Goal: Obtain resource: Download file/media

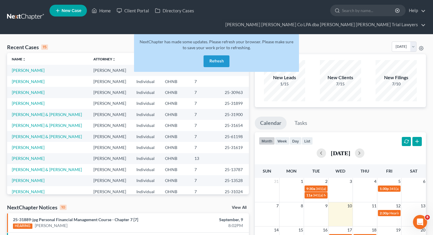
click at [210, 55] on button "Refresh" at bounding box center [216, 61] width 26 height 12
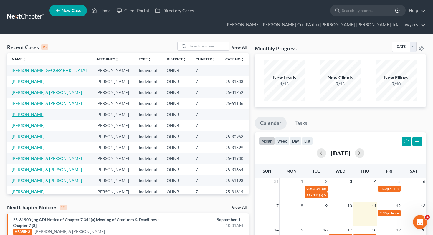
click at [23, 112] on link "[PERSON_NAME]" at bounding box center [28, 114] width 33 height 5
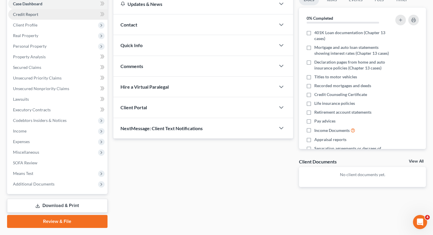
scroll to position [77, 0]
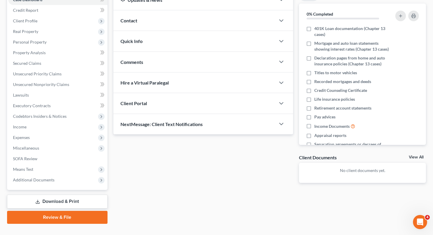
click at [58, 195] on link "Download & Print" at bounding box center [57, 202] width 100 height 14
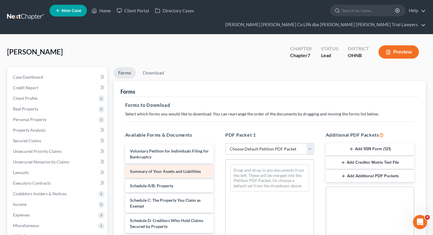
scroll to position [11, 0]
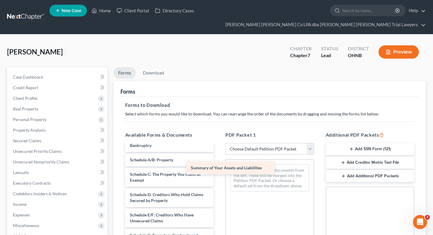
drag, startPoint x: 201, startPoint y: 150, endPoint x: 263, endPoint y: 169, distance: 65.3
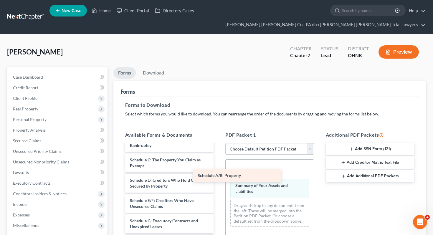
drag, startPoint x: 207, startPoint y: 151, endPoint x: 280, endPoint y: 180, distance: 78.4
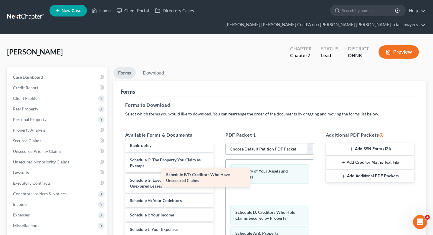
drag, startPoint x: 187, startPoint y: 172, endPoint x: 278, endPoint y: 187, distance: 92.3
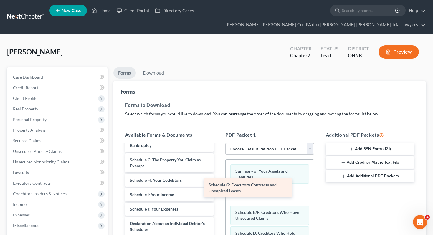
drag, startPoint x: 191, startPoint y: 170, endPoint x: 271, endPoint y: 186, distance: 81.6
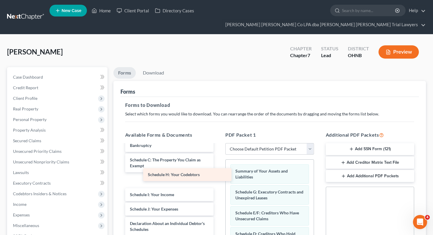
drag, startPoint x: 190, startPoint y: 163, endPoint x: 270, endPoint y: 184, distance: 82.8
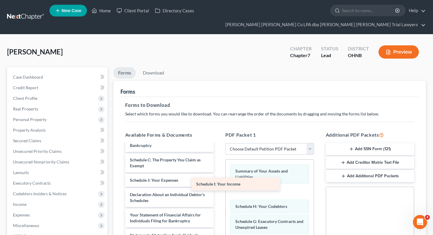
drag, startPoint x: 184, startPoint y: 167, endPoint x: 258, endPoint y: 183, distance: 75.9
click at [218, 183] on div "Schedule I: Your Income Voluntary Petition for Individuals Filing for Bankruptc…" at bounding box center [169, 235] width 98 height 204
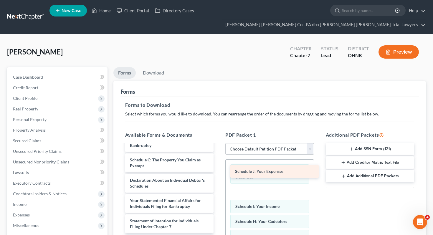
drag, startPoint x: 197, startPoint y: 167, endPoint x: 302, endPoint y: 169, distance: 105.1
click at [218, 169] on div "Schedule J: Your Expenses Voluntary Petition for Individuals Filing for Bankrup…" at bounding box center [169, 228] width 98 height 190
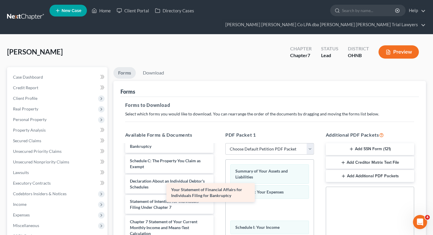
scroll to position [11, 0]
drag, startPoint x: 199, startPoint y: 191, endPoint x: 268, endPoint y: 191, distance: 69.5
click at [218, 191] on div "Your Statement of Financial Affairs for Individuals Filing for Bankruptcy Volun…" at bounding box center [169, 219] width 98 height 170
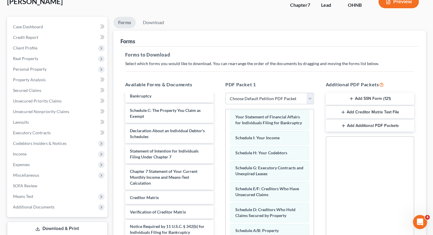
scroll to position [128, 0]
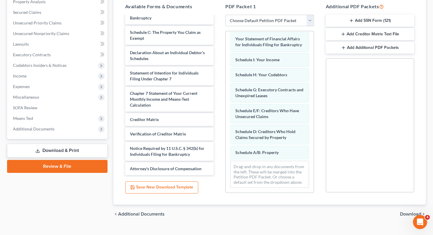
click at [409, 212] on span "Download" at bounding box center [410, 214] width 21 height 5
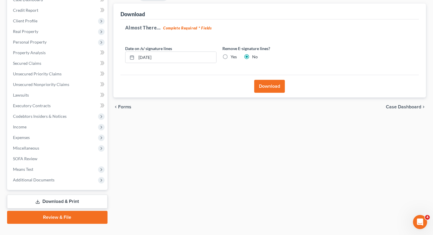
click at [275, 80] on button "Download" at bounding box center [269, 86] width 31 height 13
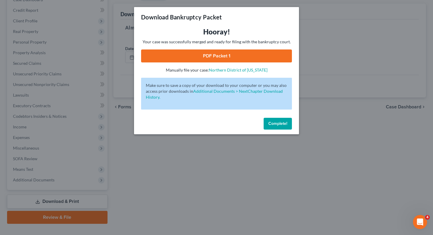
click at [190, 55] on link "PDF Packet 1" at bounding box center [216, 55] width 151 height 13
click at [276, 122] on span "Complete!" at bounding box center [277, 123] width 19 height 5
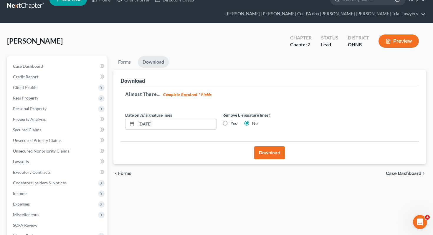
scroll to position [0, 0]
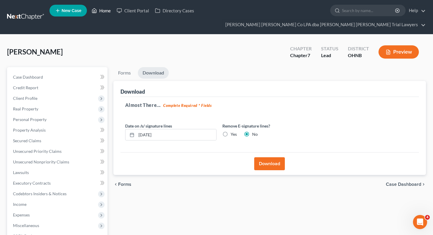
click at [103, 12] on link "Home" at bounding box center [101, 10] width 25 height 11
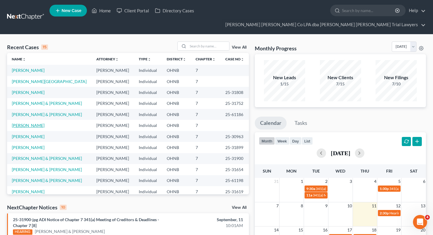
click at [27, 123] on link "[PERSON_NAME]" at bounding box center [28, 125] width 33 height 5
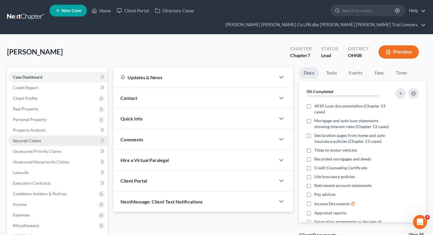
scroll to position [77, 0]
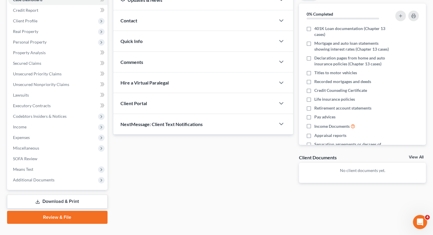
click at [47, 195] on link "Download & Print" at bounding box center [57, 202] width 100 height 14
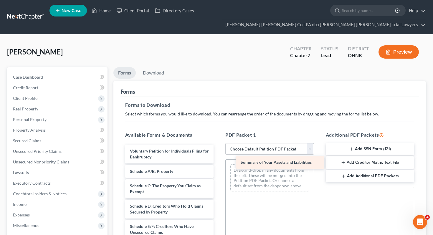
drag, startPoint x: 150, startPoint y: 162, endPoint x: 259, endPoint y: 163, distance: 109.8
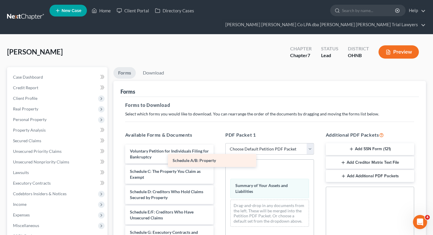
drag, startPoint x: 193, startPoint y: 162, endPoint x: 271, endPoint y: 169, distance: 78.3
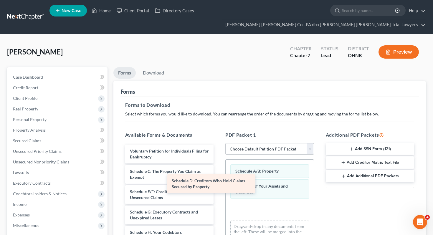
drag, startPoint x: 190, startPoint y: 179, endPoint x: 285, endPoint y: 179, distance: 94.5
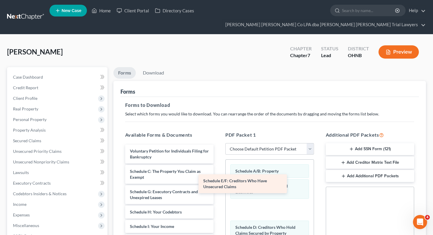
drag, startPoint x: 199, startPoint y: 185, endPoint x: 274, endPoint y: 184, distance: 75.1
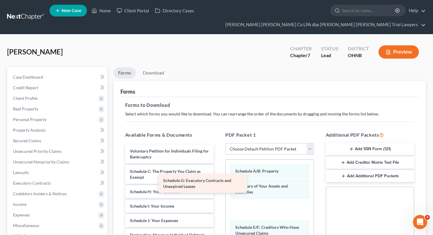
drag, startPoint x: 191, startPoint y: 184, endPoint x: 281, endPoint y: 185, distance: 90.4
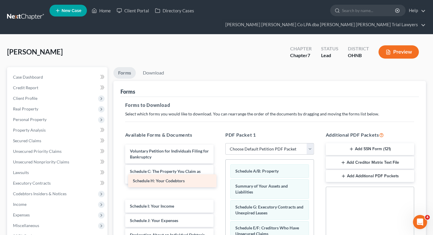
drag, startPoint x: 193, startPoint y: 180, endPoint x: 282, endPoint y: 181, distance: 89.2
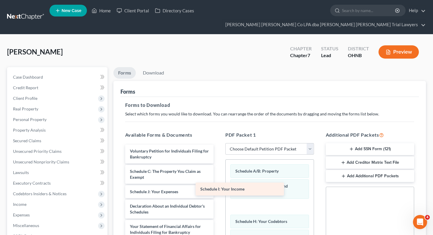
drag, startPoint x: 188, startPoint y: 181, endPoint x: 265, endPoint y: 189, distance: 76.9
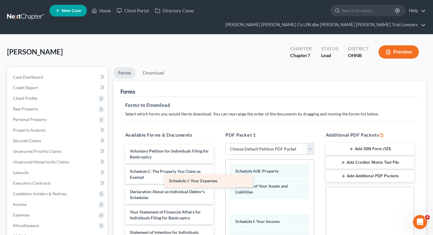
drag, startPoint x: 190, startPoint y: 180, endPoint x: 279, endPoint y: 180, distance: 88.6
click at [218, 180] on div "Schedule J: Your Expenses Voluntary Petition for Individuals Filing for Bankrup…" at bounding box center [169, 240] width 98 height 190
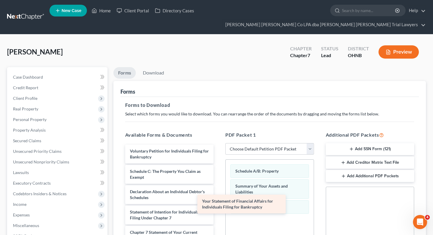
drag, startPoint x: 188, startPoint y: 200, endPoint x: 286, endPoint y: 199, distance: 97.7
click at [218, 199] on div "Your Statement of Financial Affairs for Individuals Filing for Bankruptcy Volun…" at bounding box center [169, 230] width 98 height 170
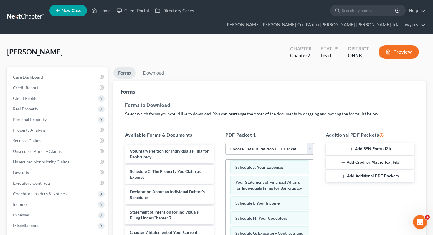
scroll to position [128, 0]
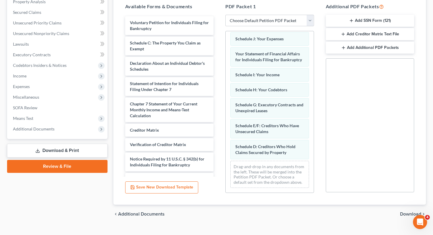
click at [415, 212] on span "Download" at bounding box center [410, 214] width 21 height 5
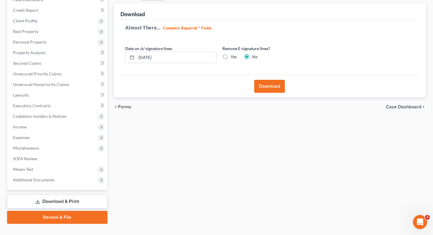
click at [261, 80] on button "Download" at bounding box center [269, 86] width 31 height 13
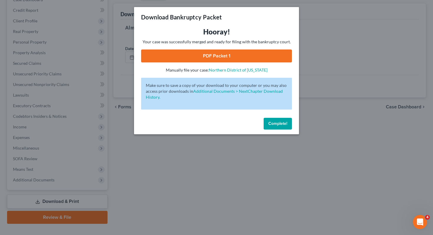
click at [257, 62] on link "PDF Packet 1" at bounding box center [216, 55] width 151 height 13
